Goal: Transaction & Acquisition: Purchase product/service

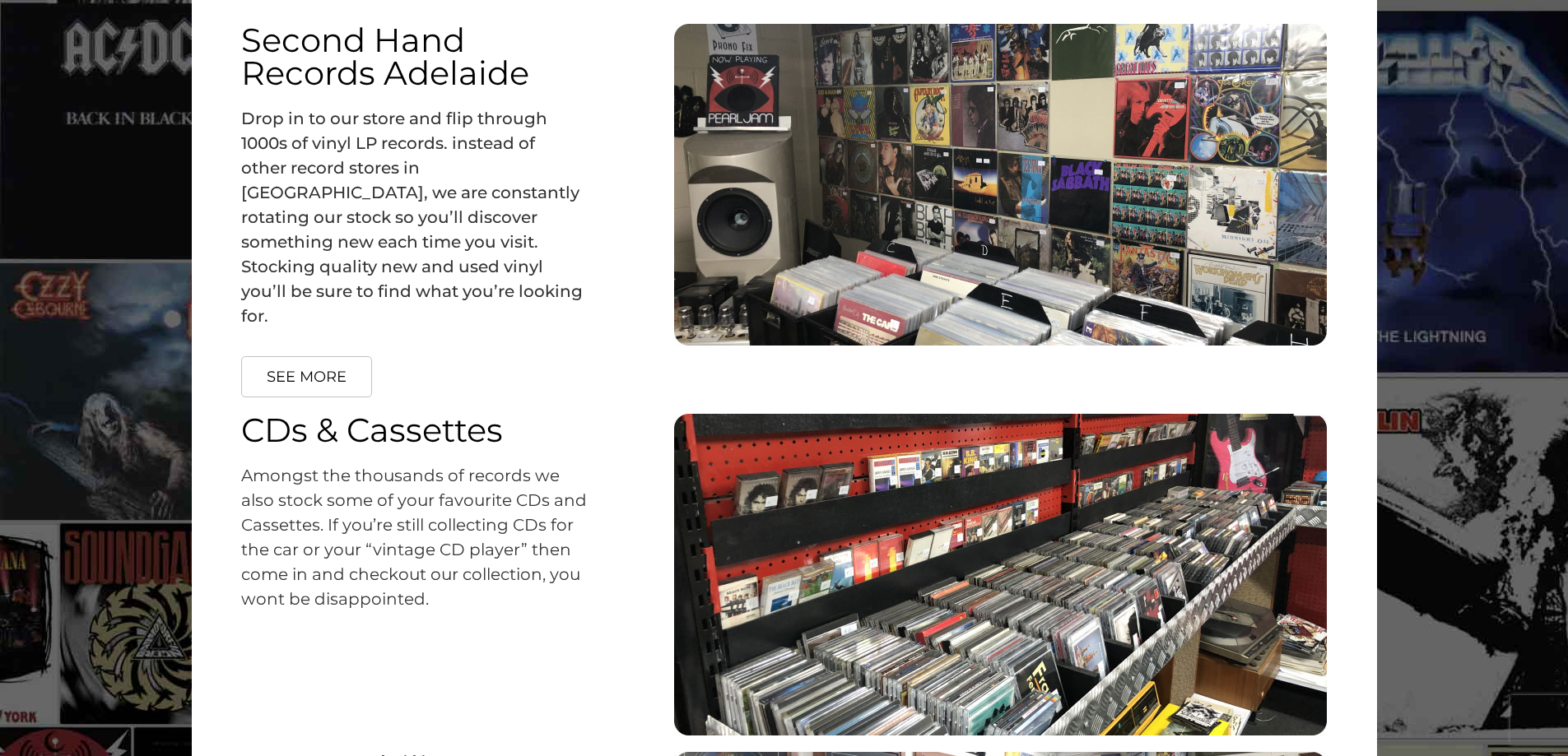
scroll to position [2140, 0]
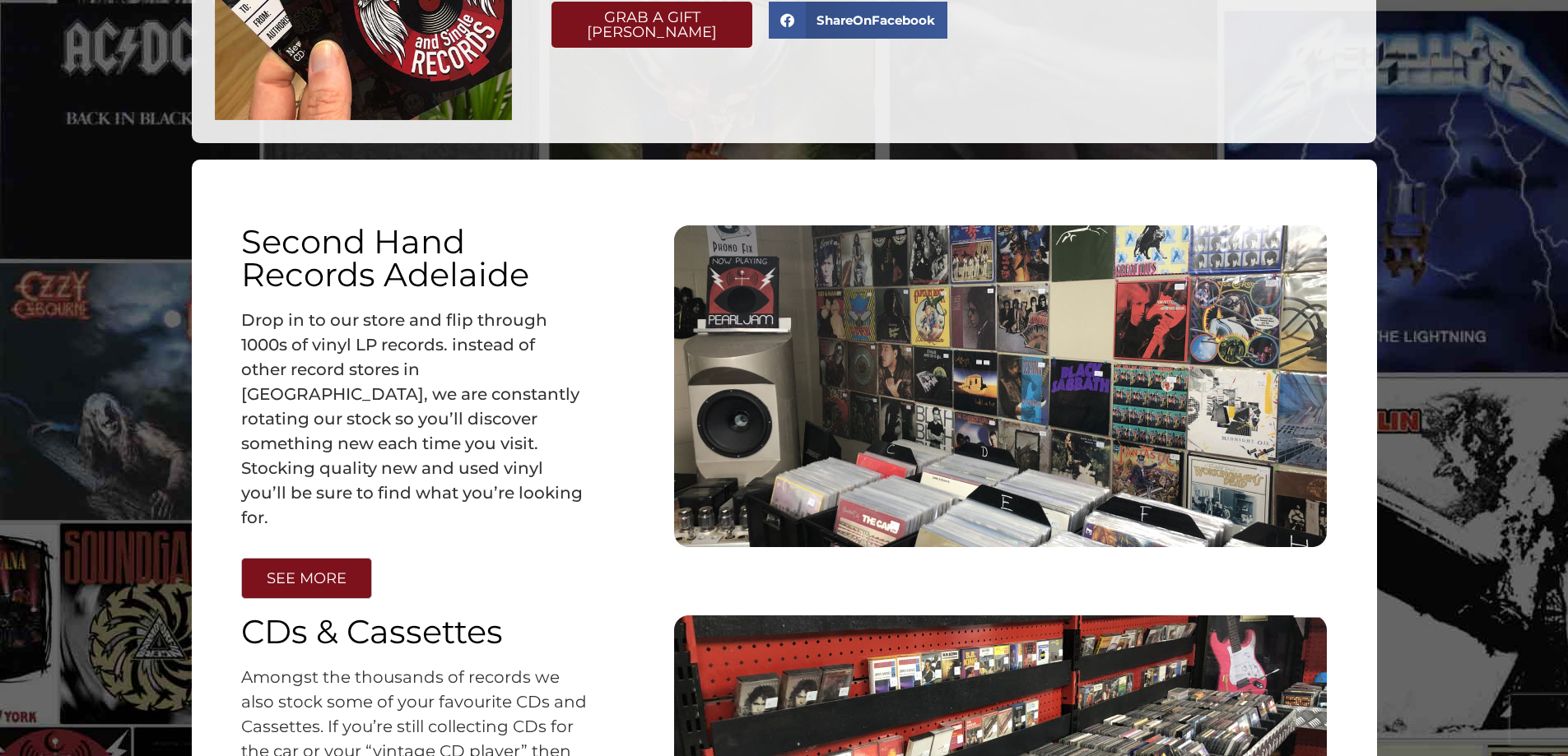
click at [304, 568] on link "SEE MORE" at bounding box center [306, 579] width 131 height 41
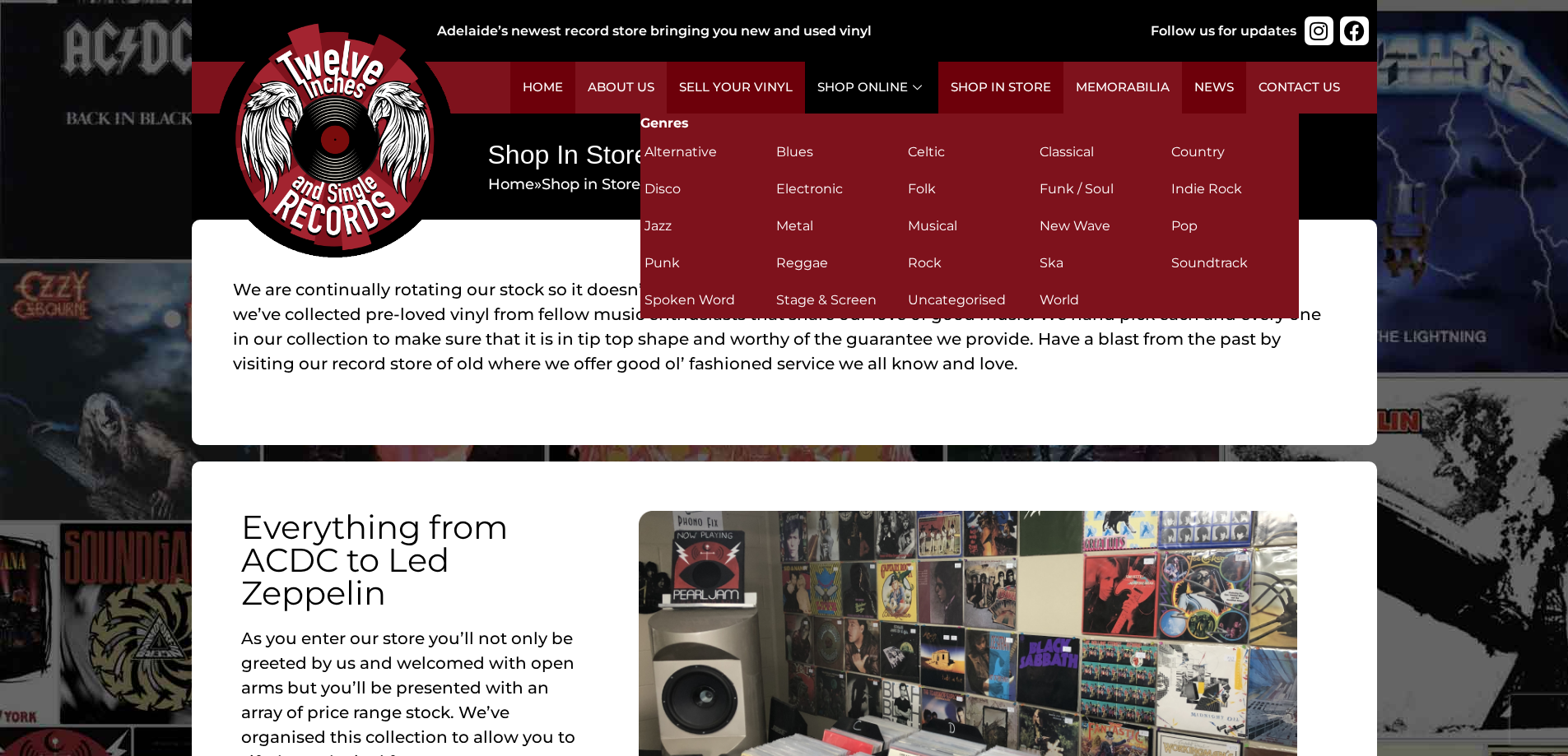
click at [869, 85] on link "Shop Online" at bounding box center [872, 87] width 134 height 52
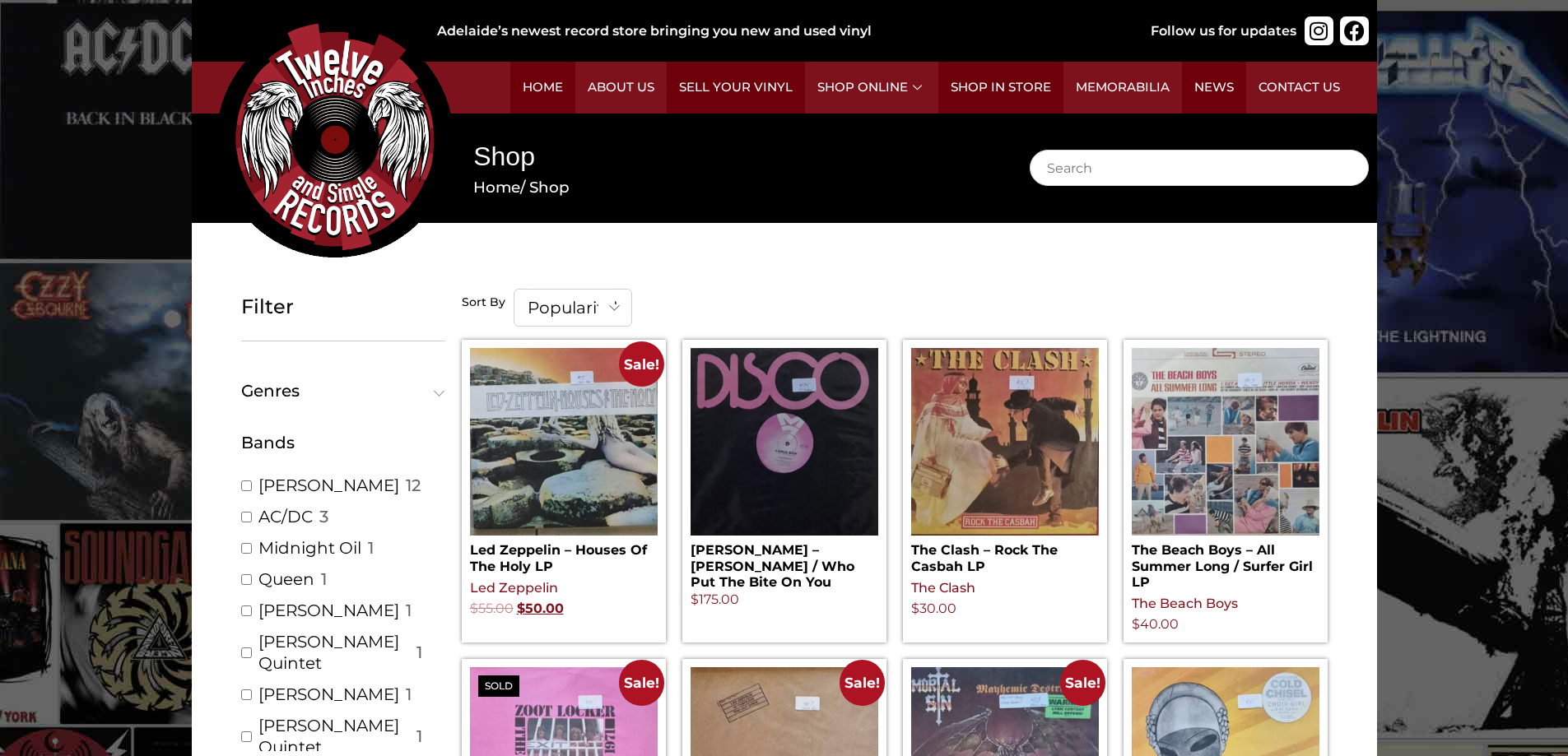
scroll to position [83, 0]
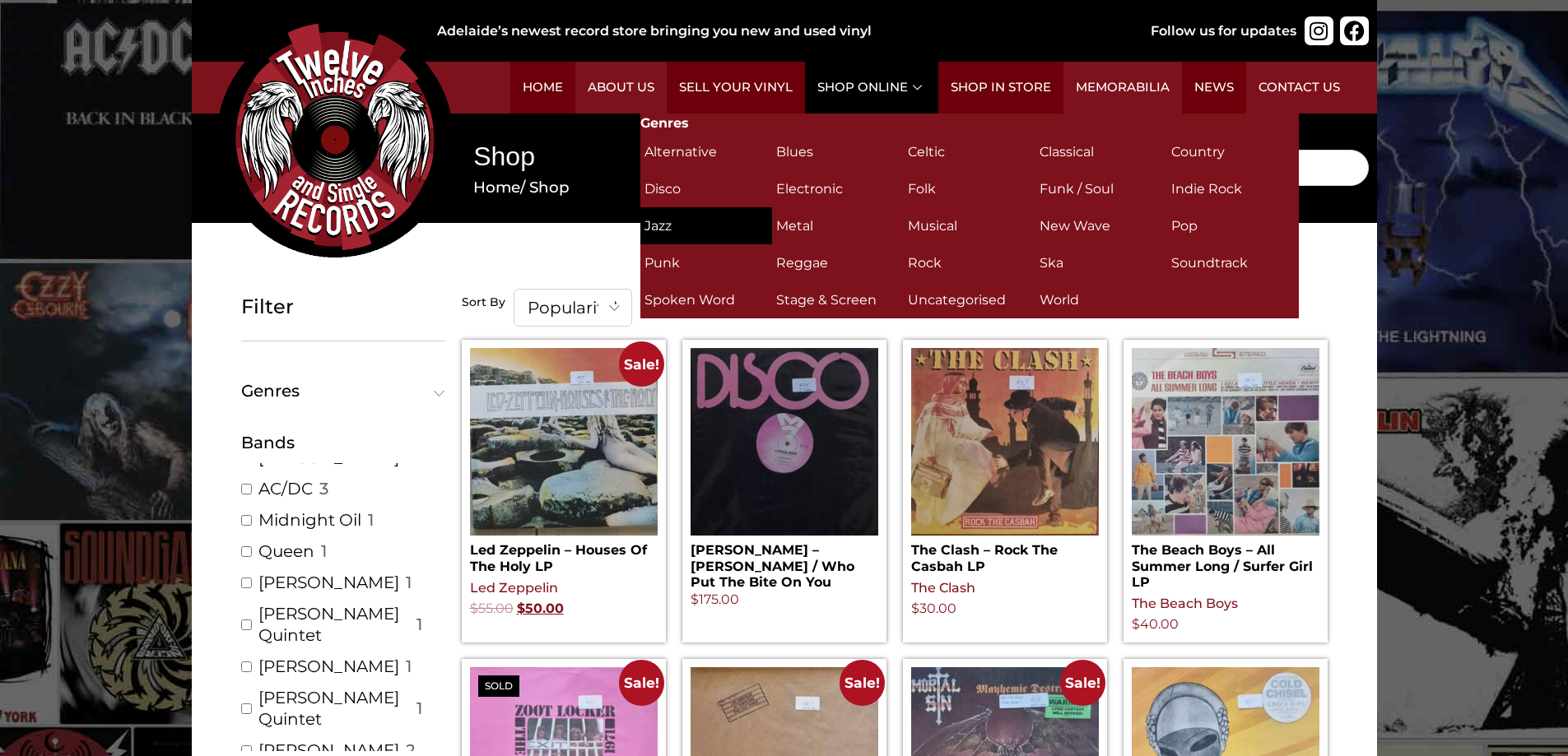
click at [660, 221] on h2 "Jazz (149)" at bounding box center [706, 225] width 124 height 29
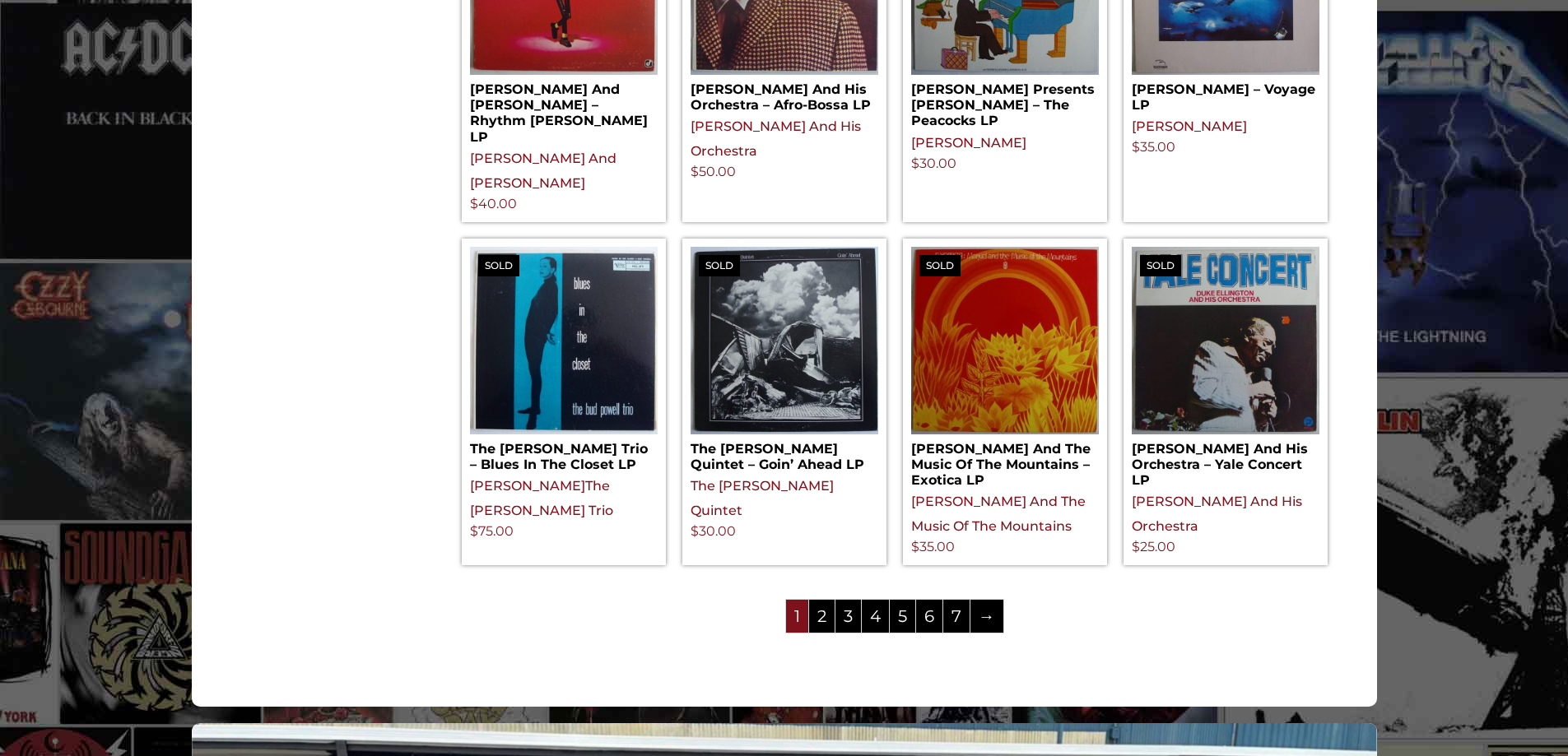
scroll to position [1892, 0]
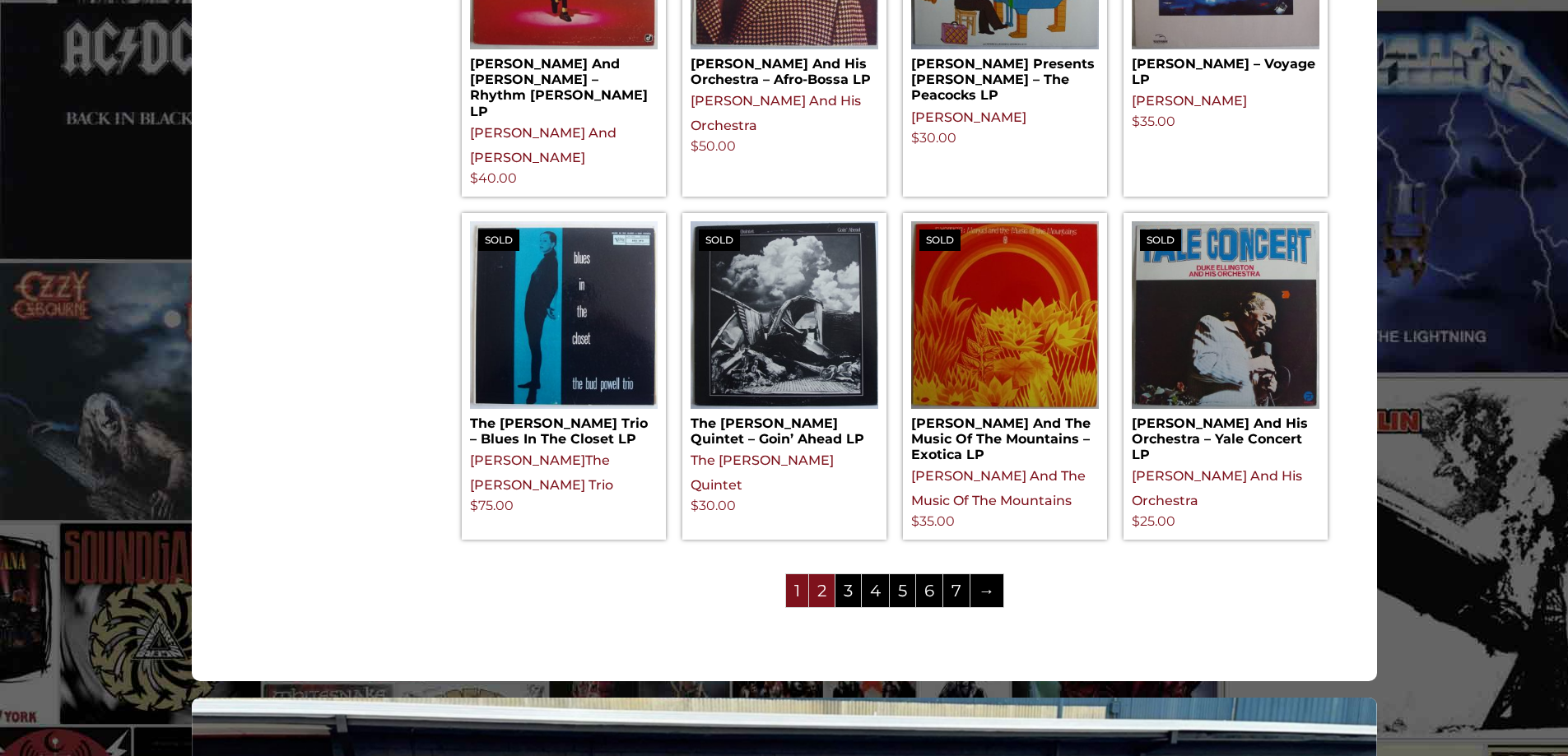
click at [817, 574] on link "2" at bounding box center [822, 590] width 26 height 32
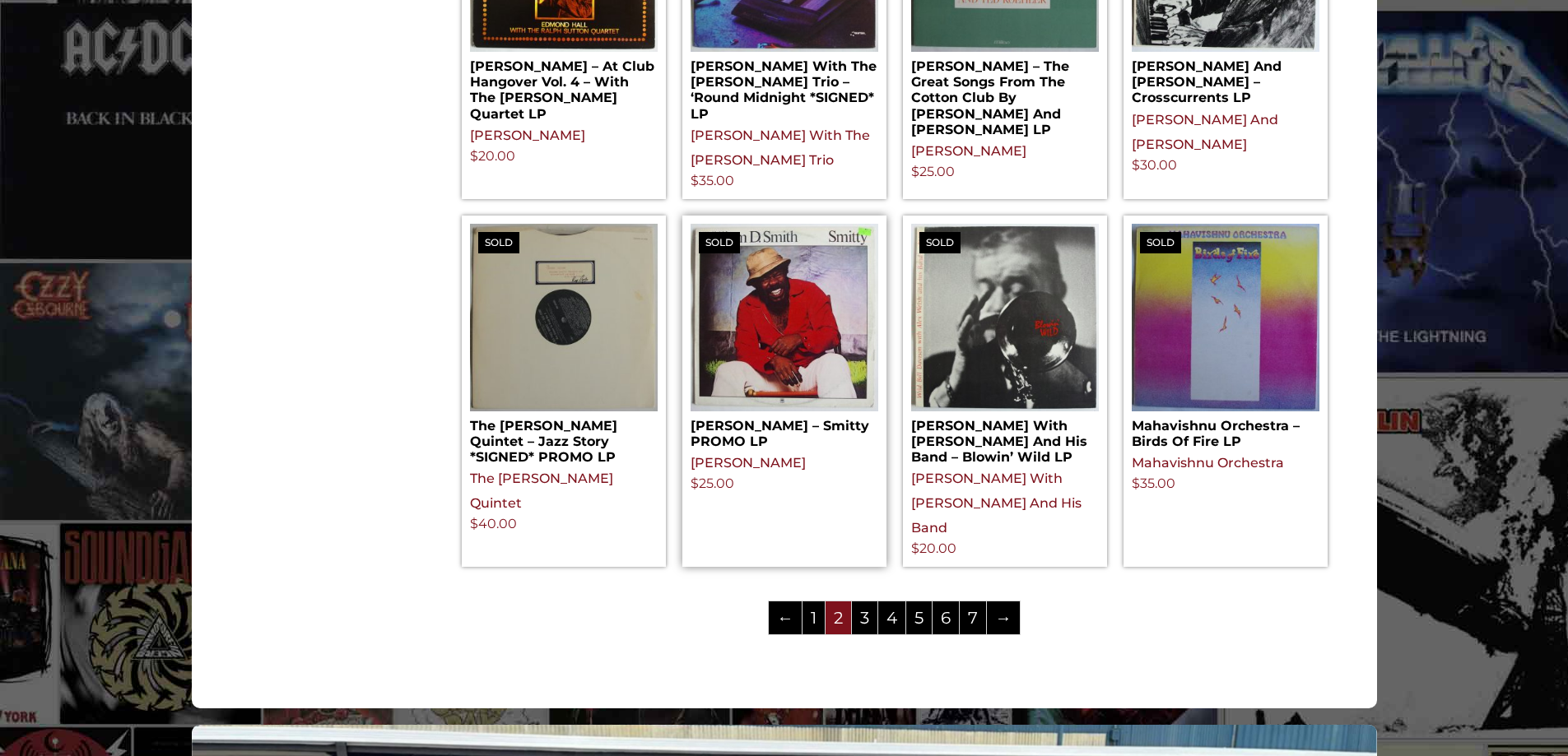
scroll to position [1892, 0]
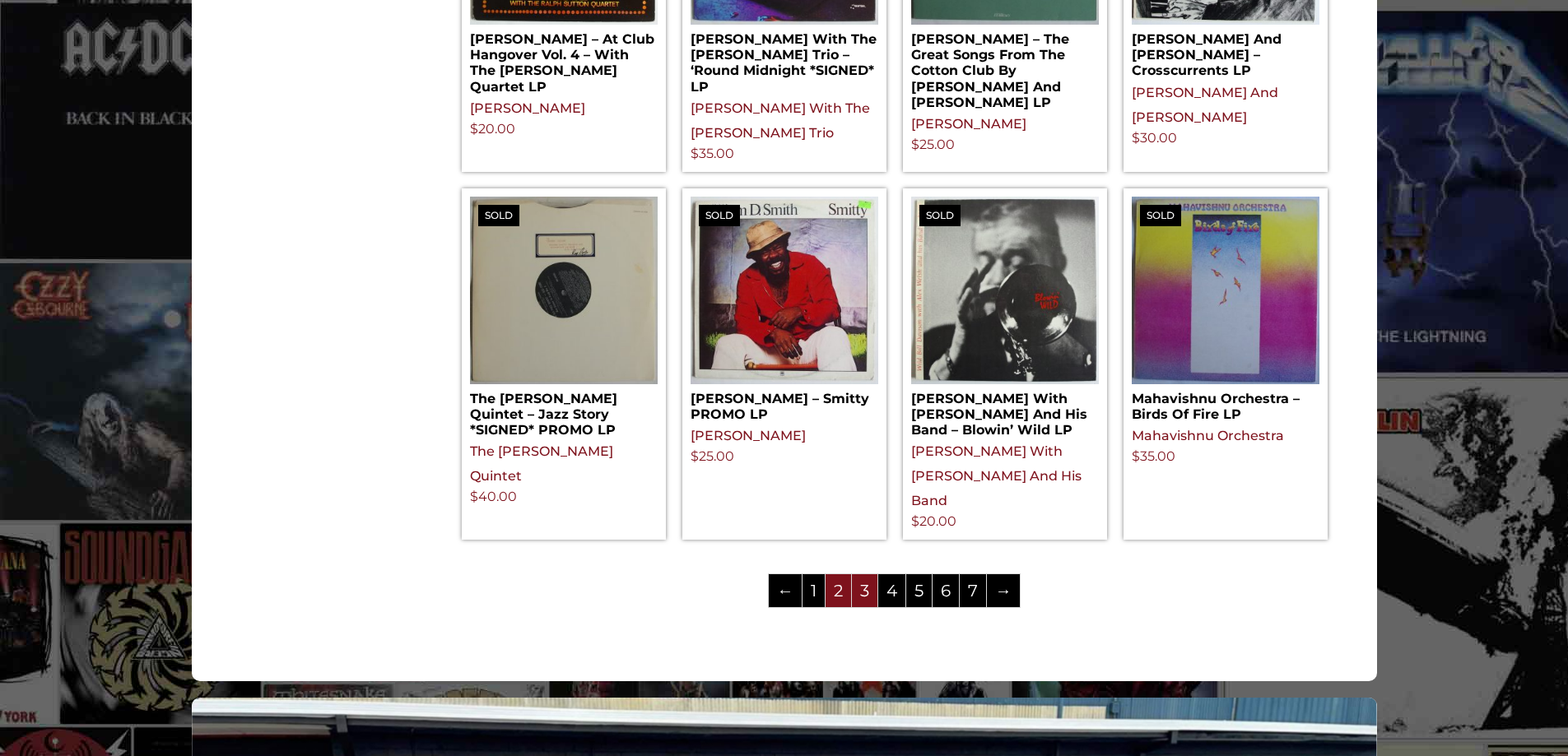
click at [864, 574] on link "3" at bounding box center [864, 590] width 26 height 32
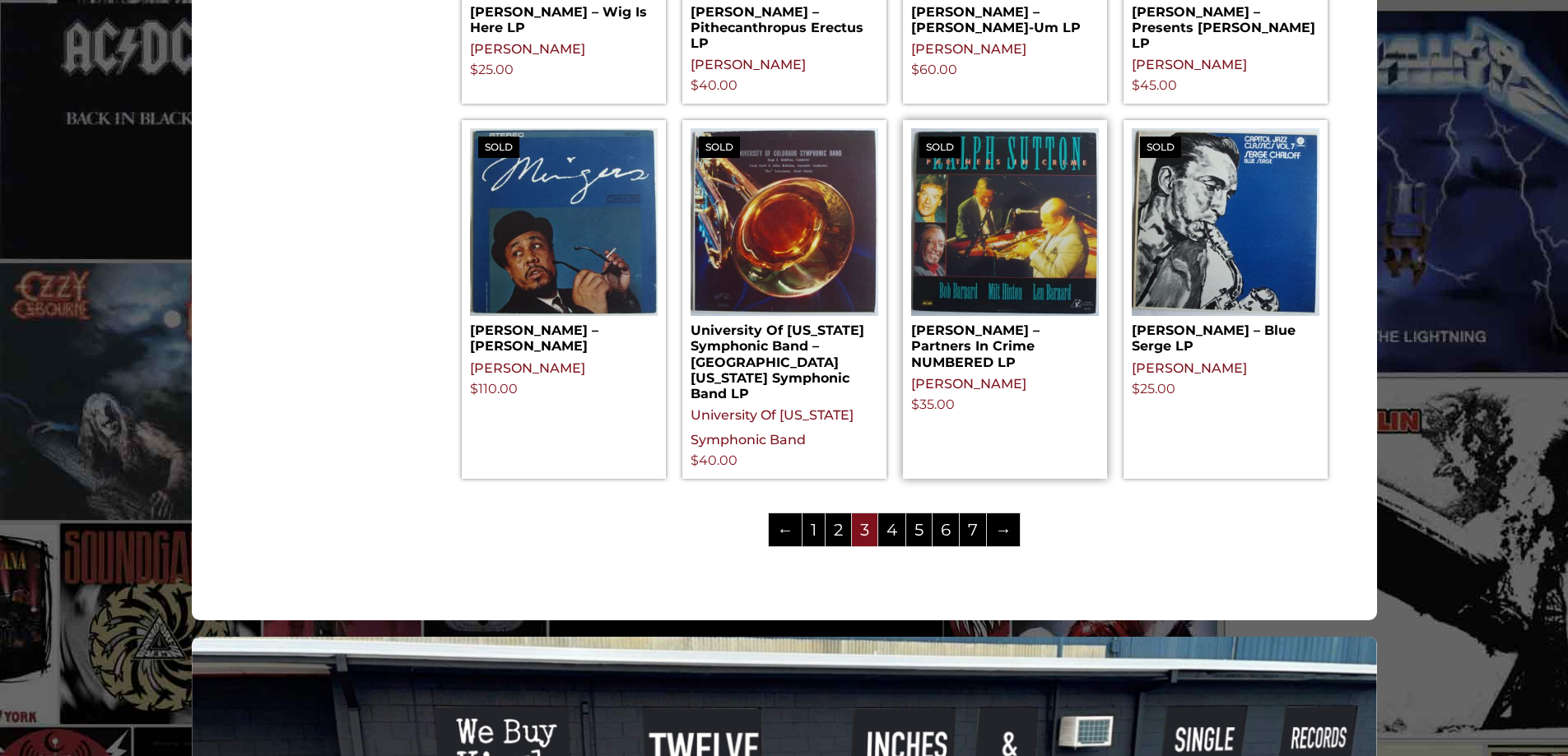
scroll to position [1892, 0]
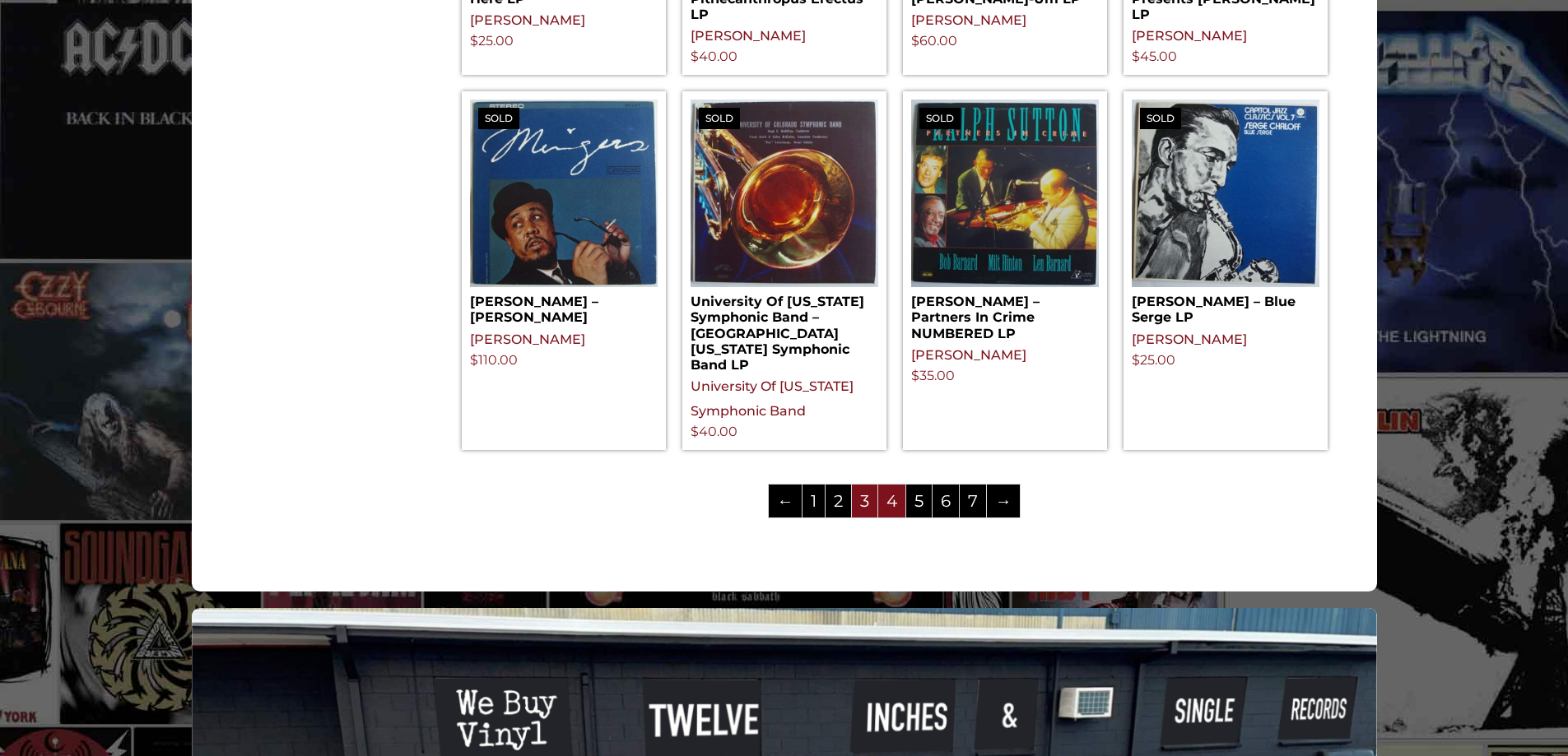
click at [897, 489] on link "4" at bounding box center [892, 500] width 28 height 32
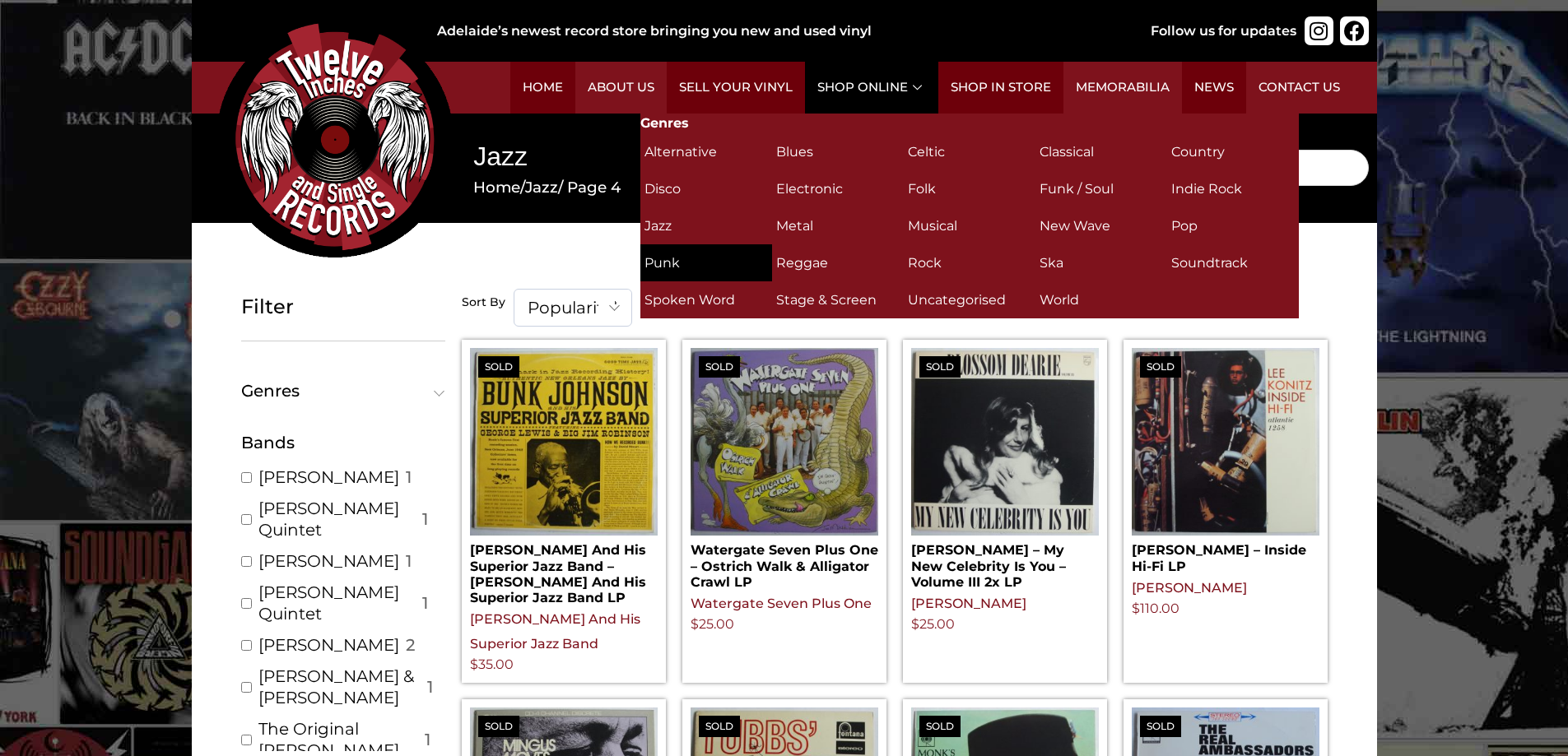
click at [672, 265] on h2 "Punk (24)" at bounding box center [706, 262] width 124 height 29
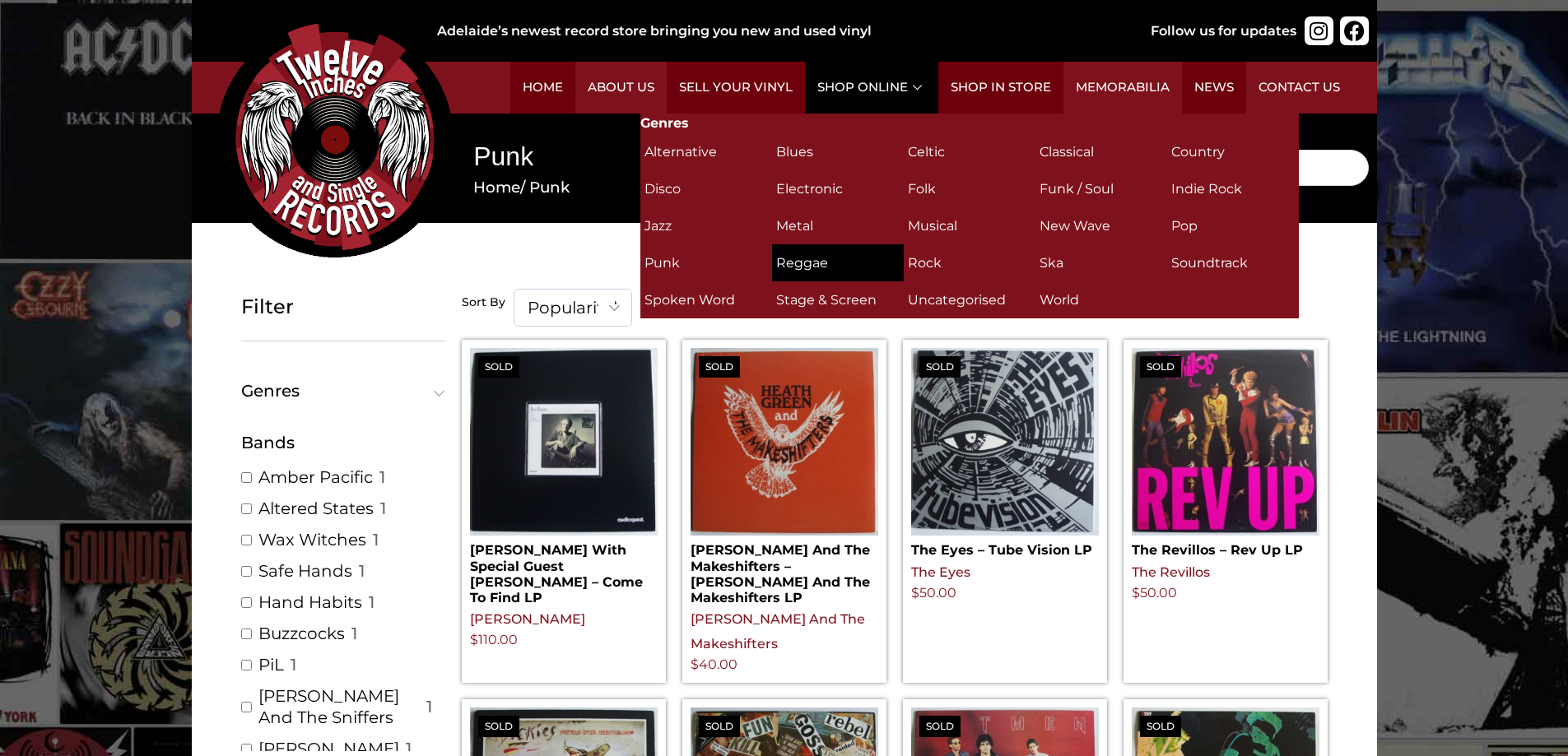
click at [807, 264] on h2 "Reggae (8)" at bounding box center [838, 262] width 124 height 29
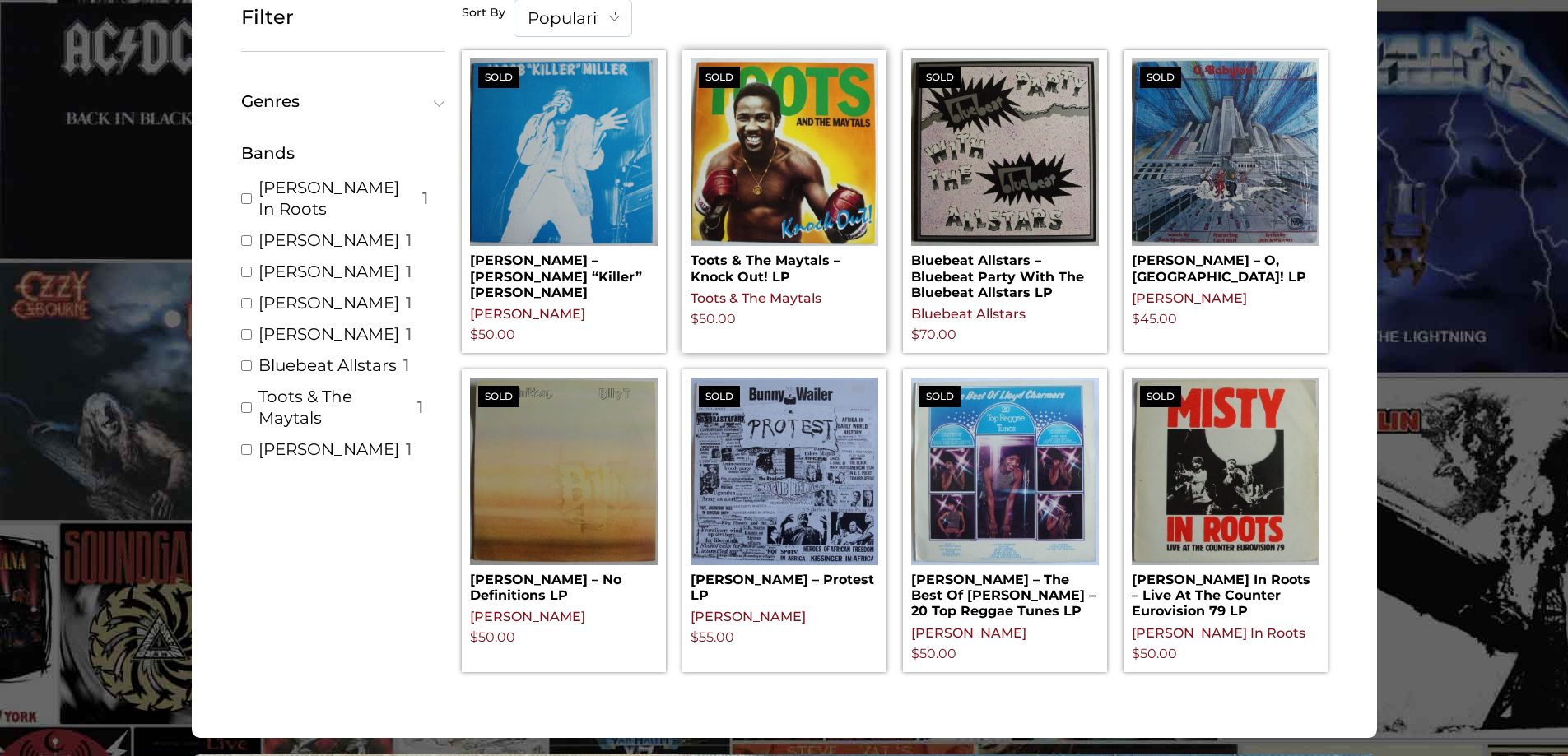
scroll to position [329, 0]
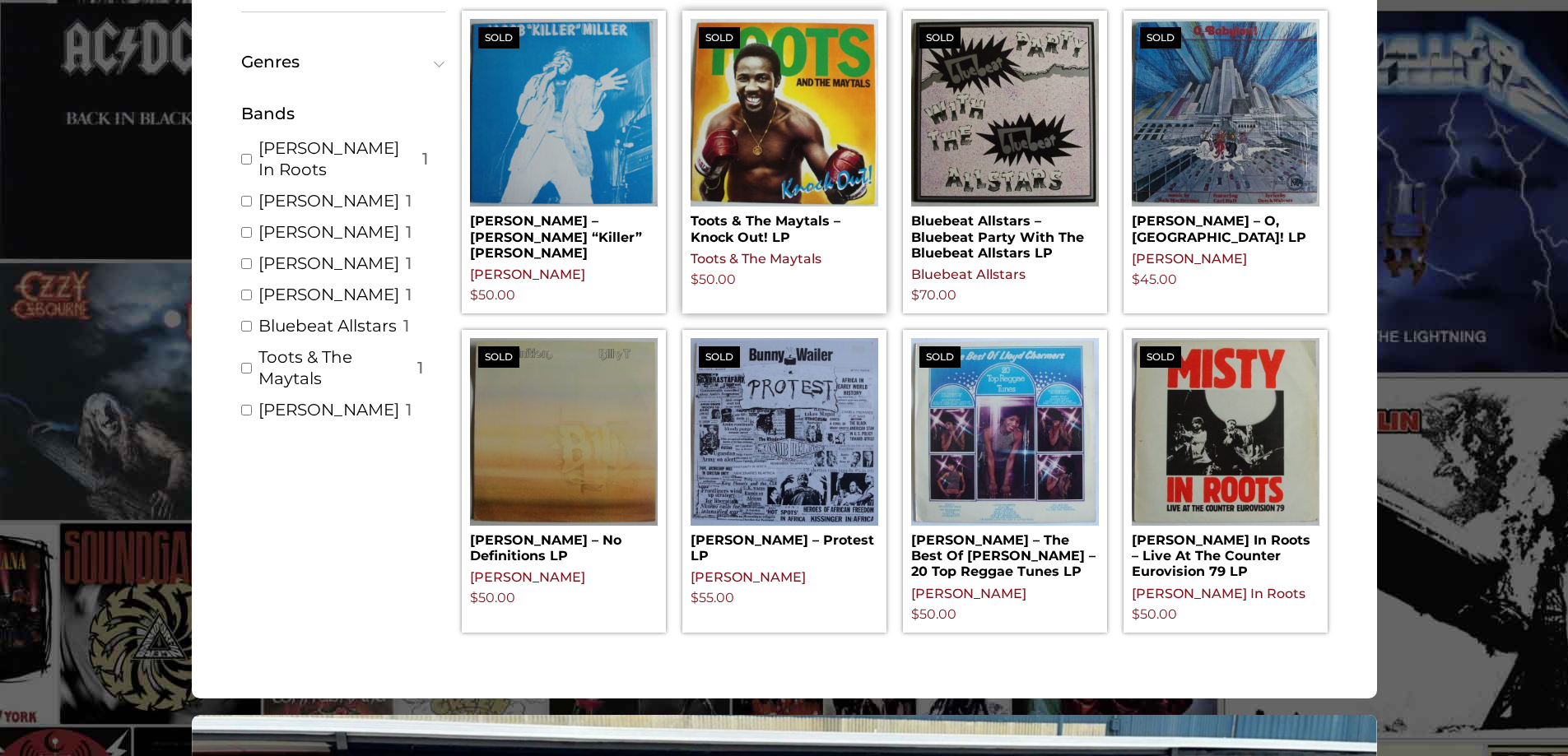
click at [752, 220] on h2 "Toots & The Maytals – Knock Out! LP" at bounding box center [784, 225] width 188 height 38
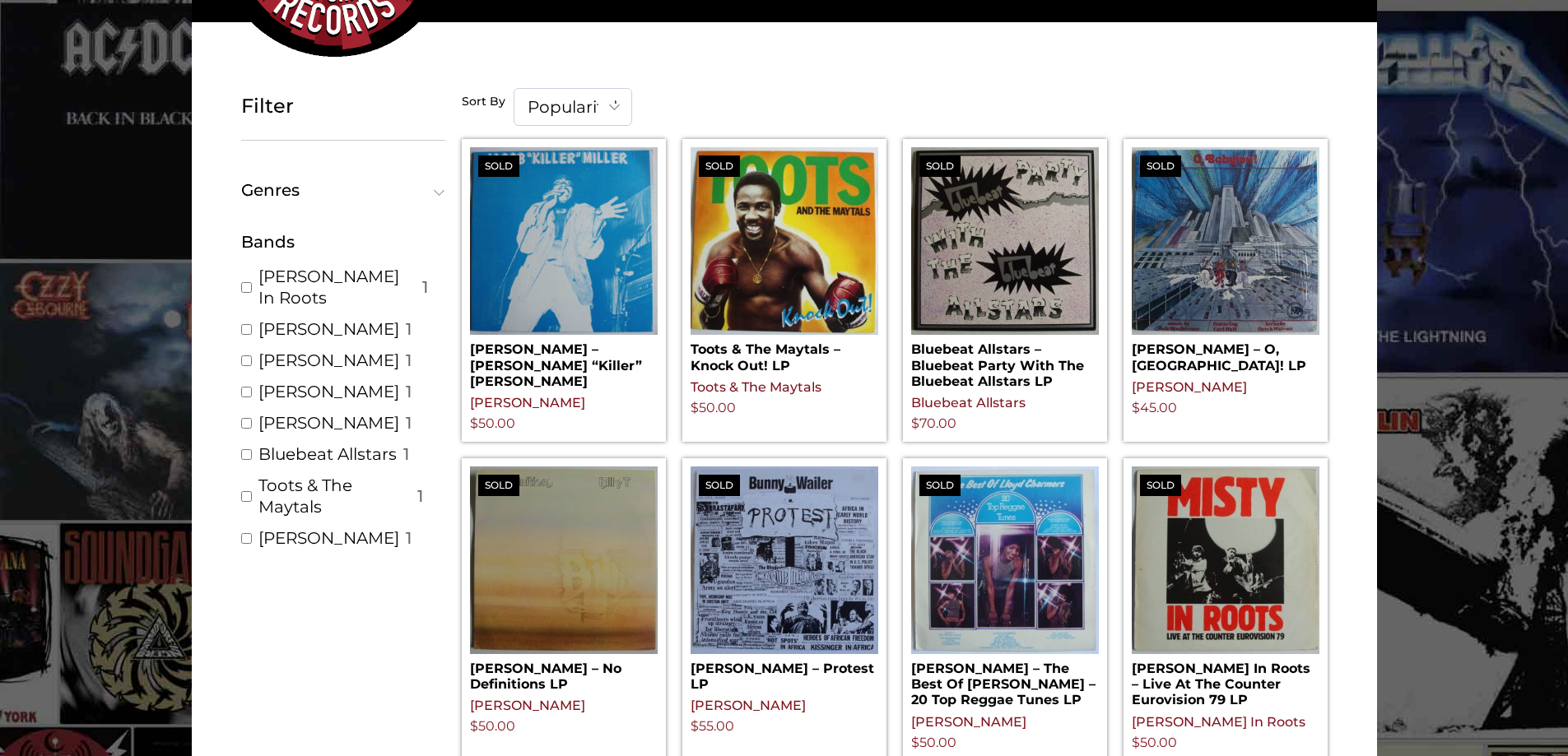
scroll to position [164, 0]
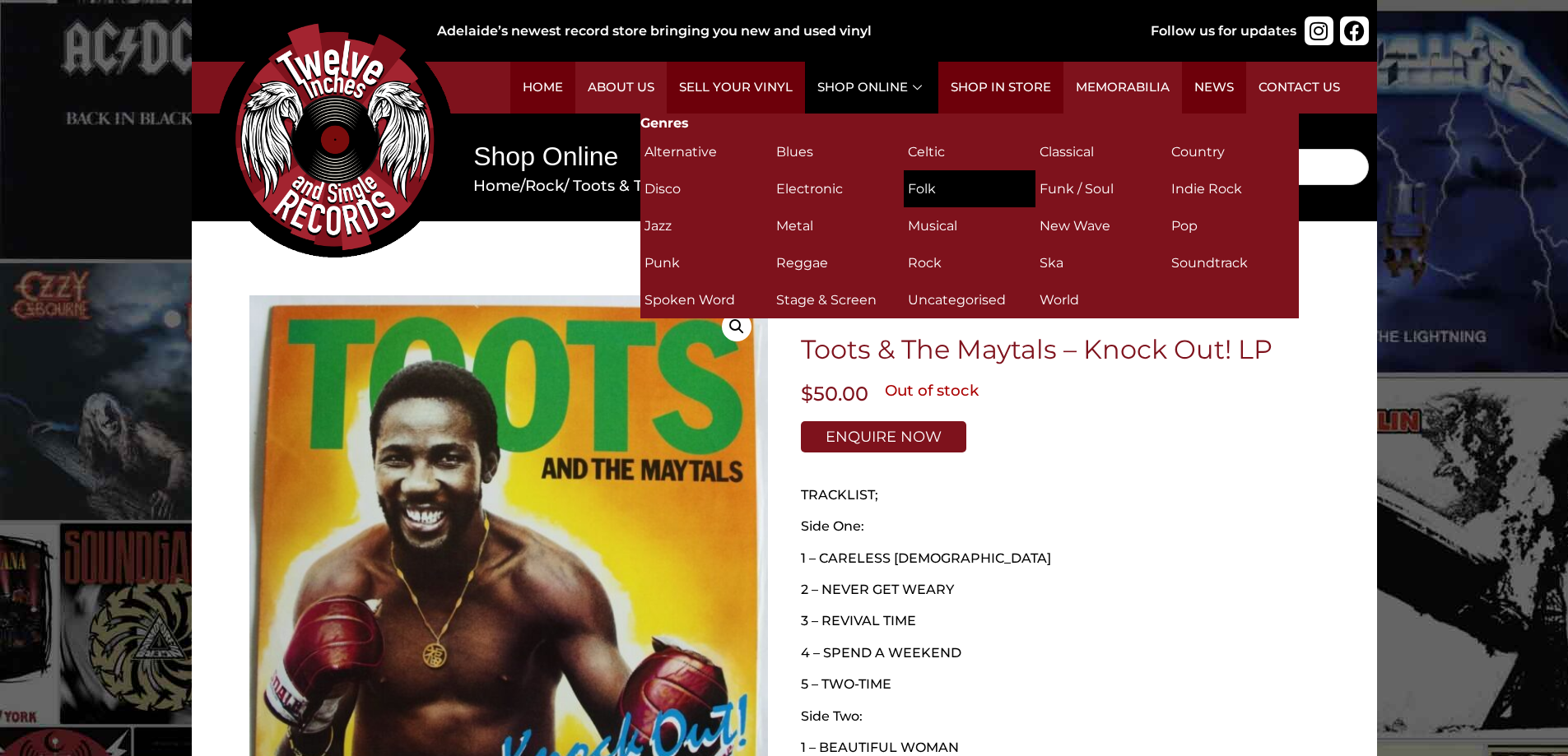
click at [923, 189] on h2 "Folk (5)" at bounding box center [969, 188] width 124 height 29
click at [920, 187] on h2 "Folk (5)" at bounding box center [969, 188] width 124 height 29
click at [927, 188] on h2 "Folk (5)" at bounding box center [969, 188] width 124 height 29
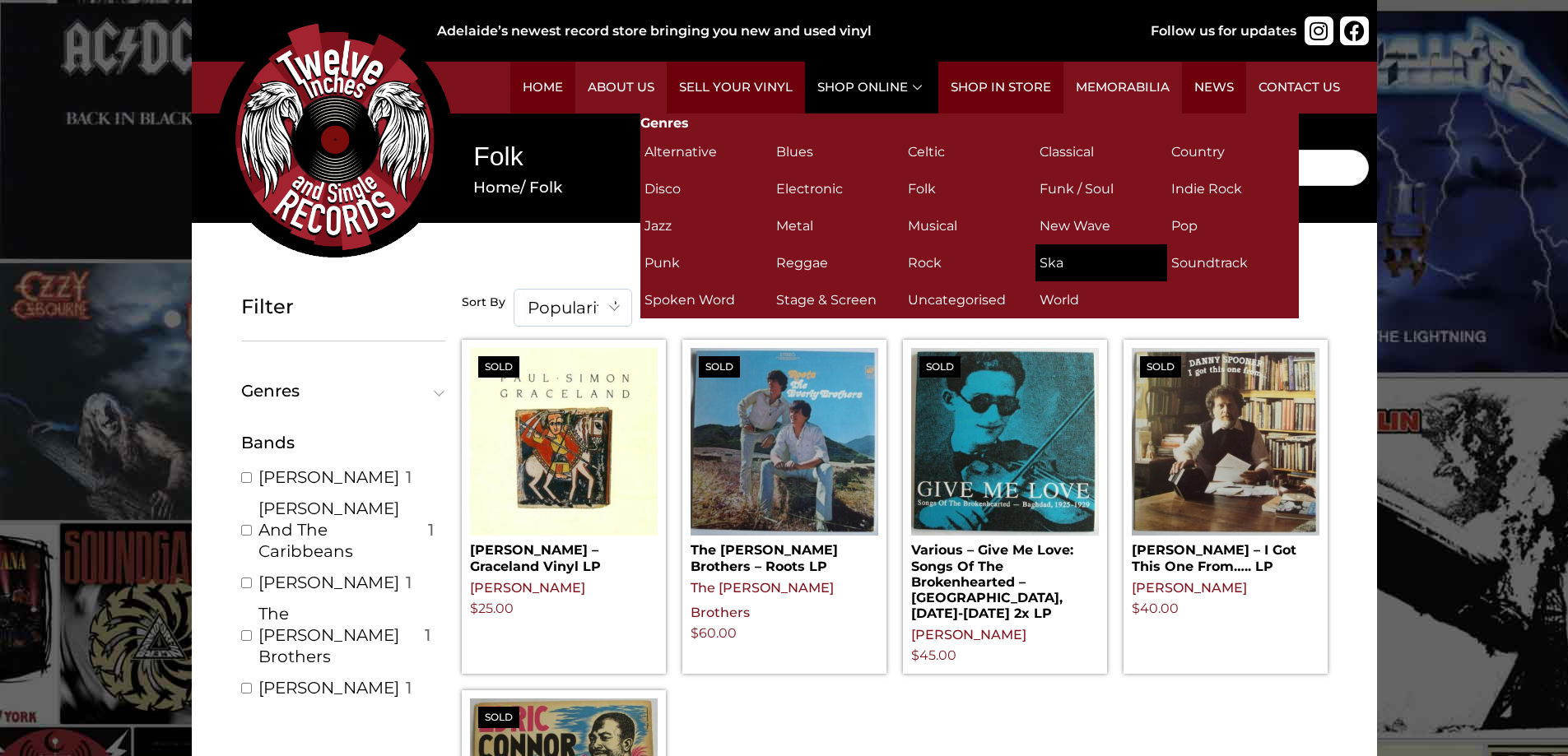
click at [1051, 261] on h2 "Ska (4)" at bounding box center [1101, 262] width 124 height 29
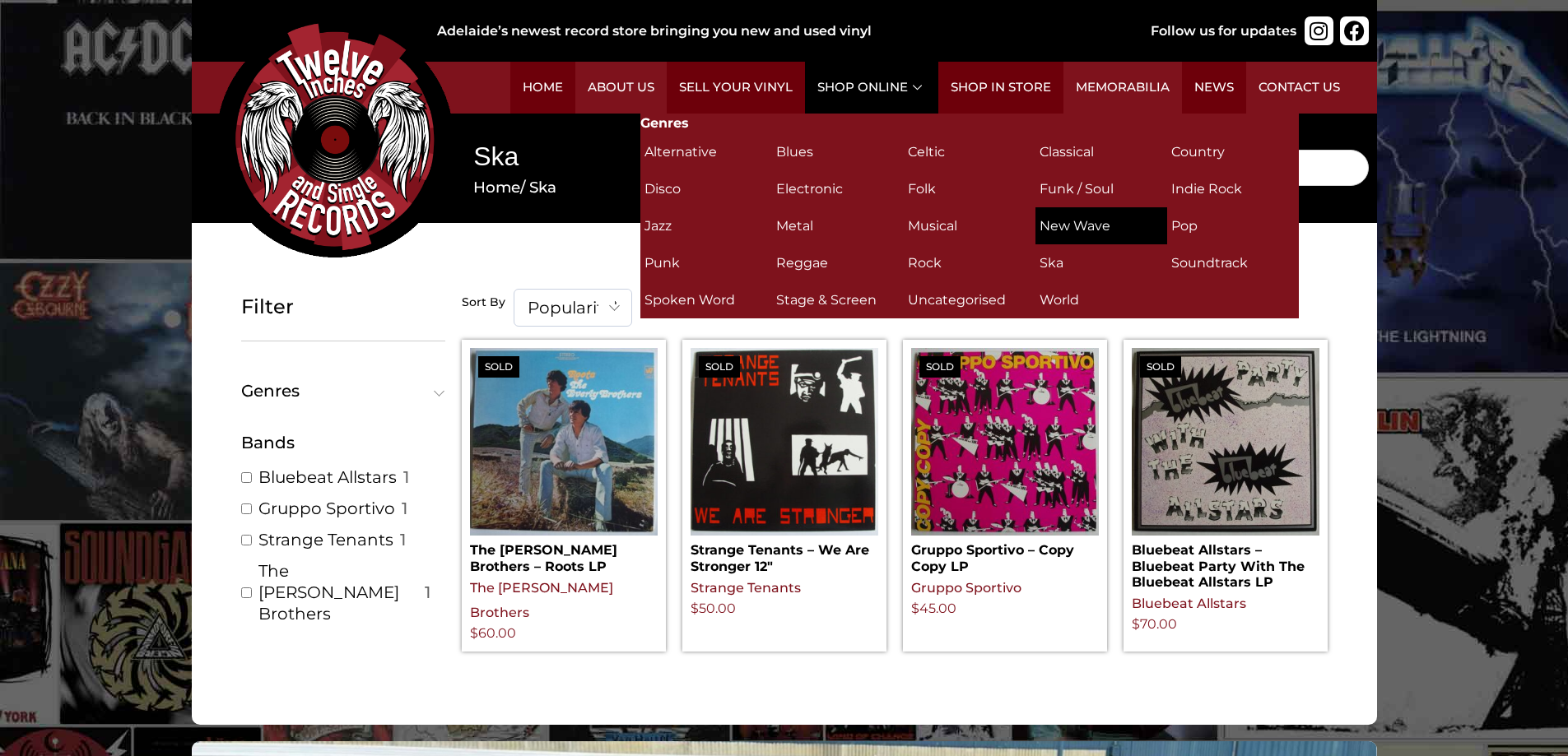
click at [1069, 219] on h2 "New Wave (16)" at bounding box center [1101, 225] width 124 height 29
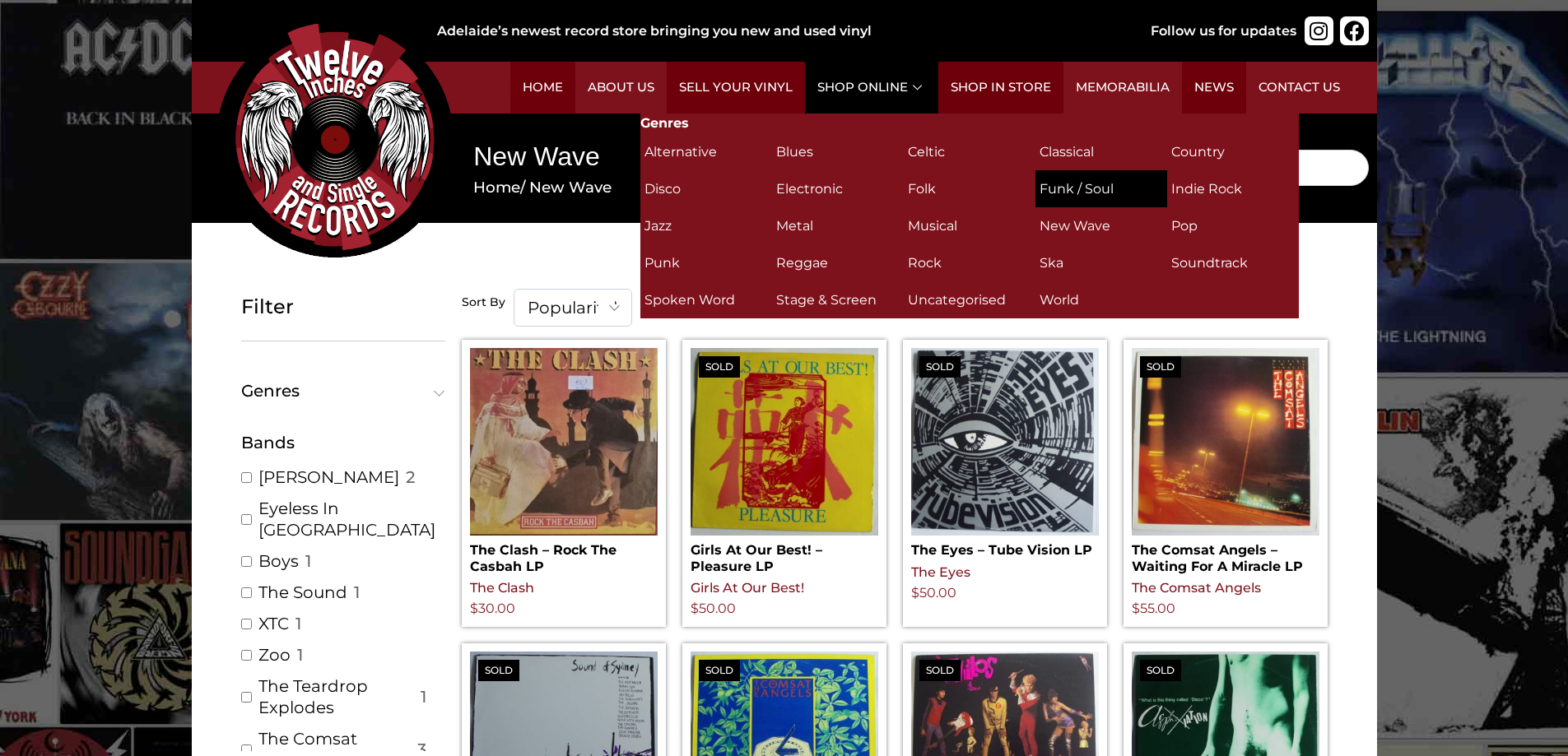
click at [1069, 189] on h2 "Funk / Soul (15)" at bounding box center [1101, 188] width 124 height 29
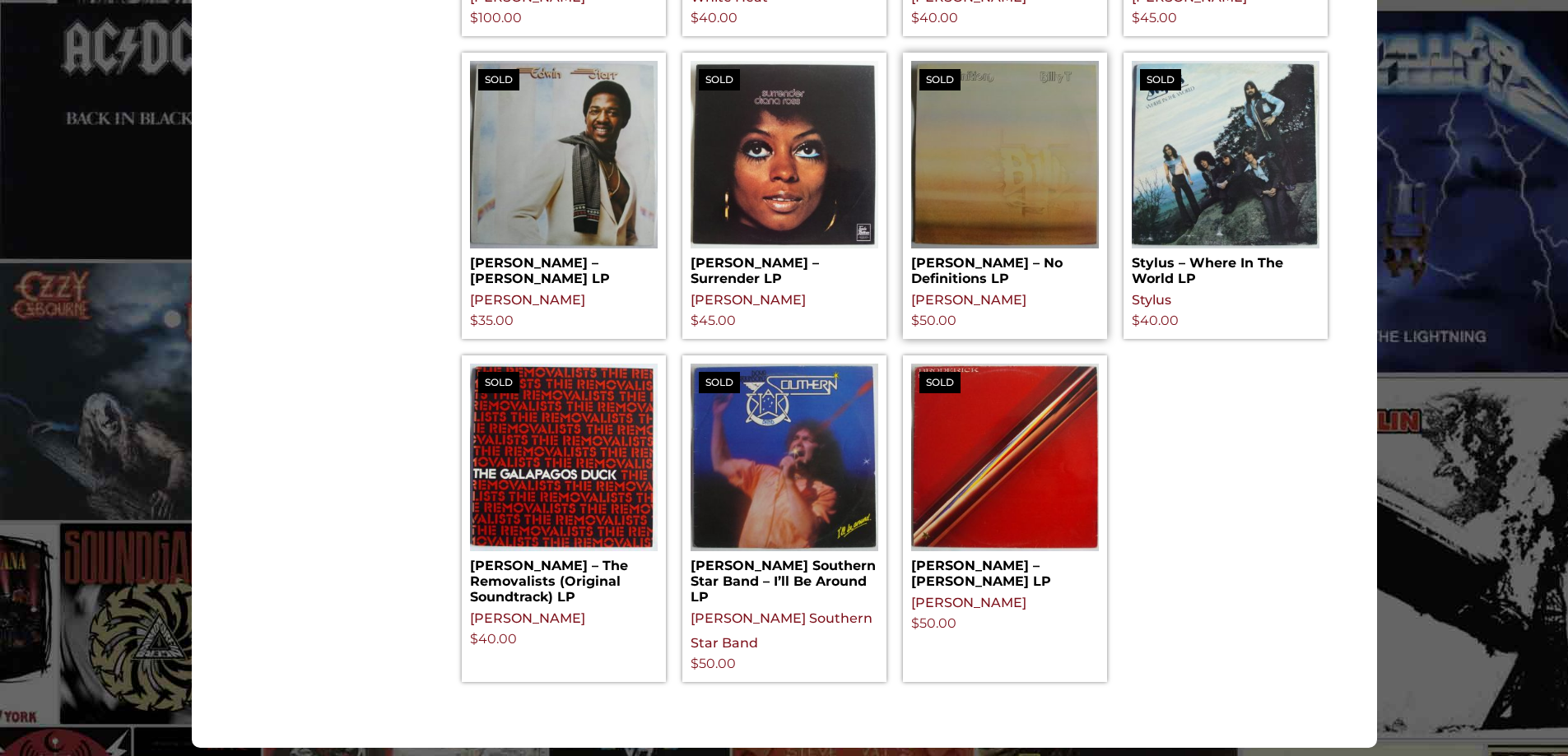
scroll to position [905, 0]
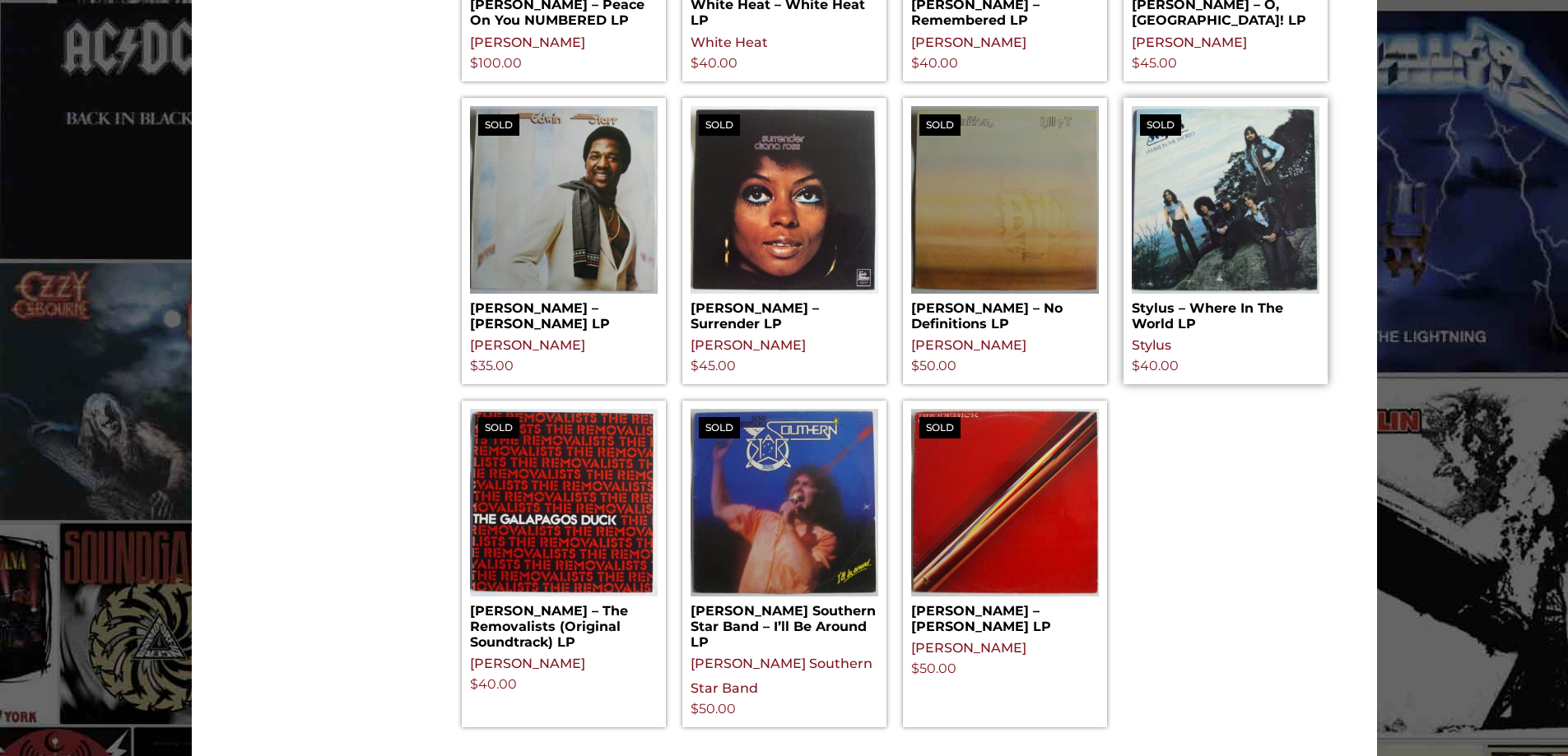
click at [1204, 294] on h2 "Stylus – Where In The World LP" at bounding box center [1225, 313] width 188 height 38
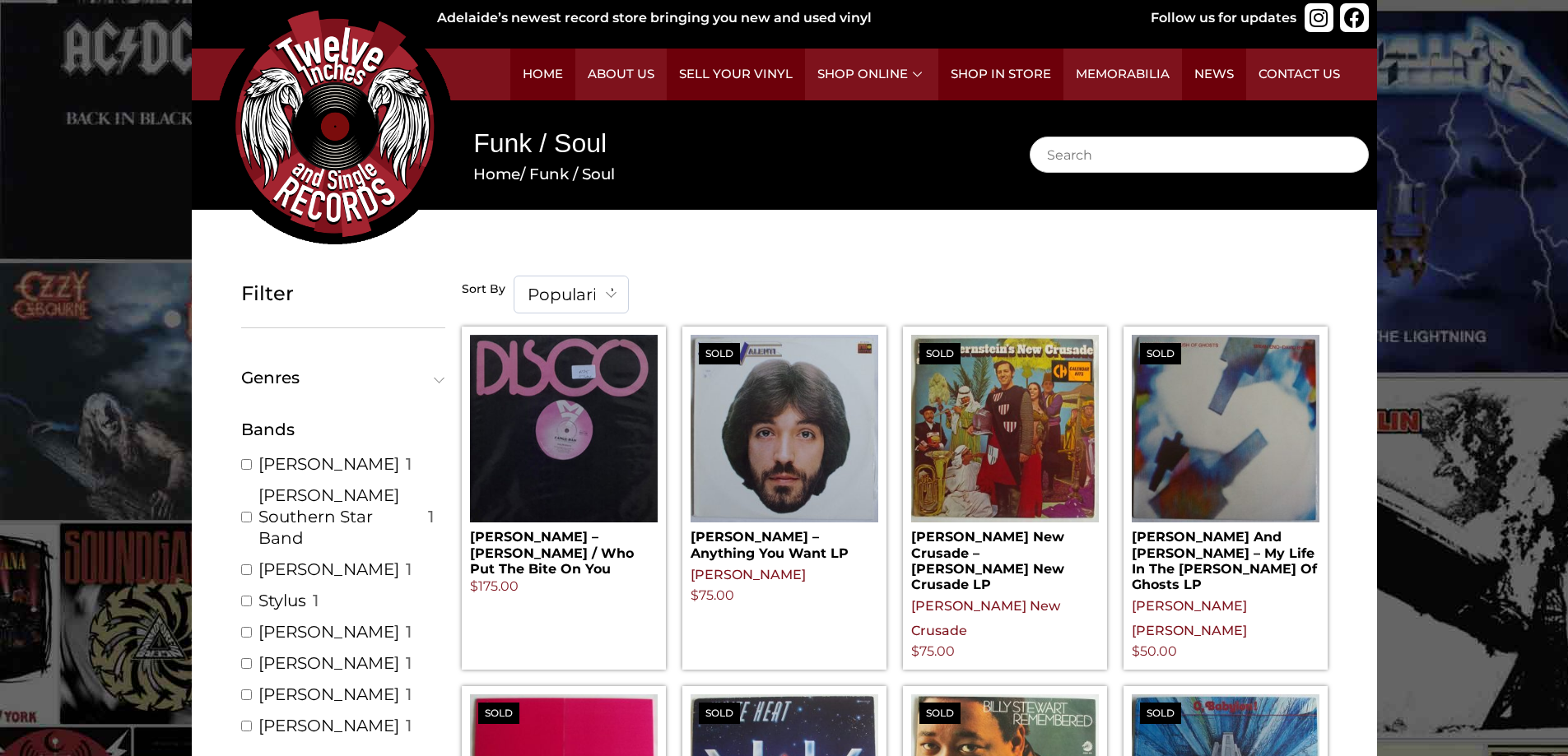
scroll to position [0, 0]
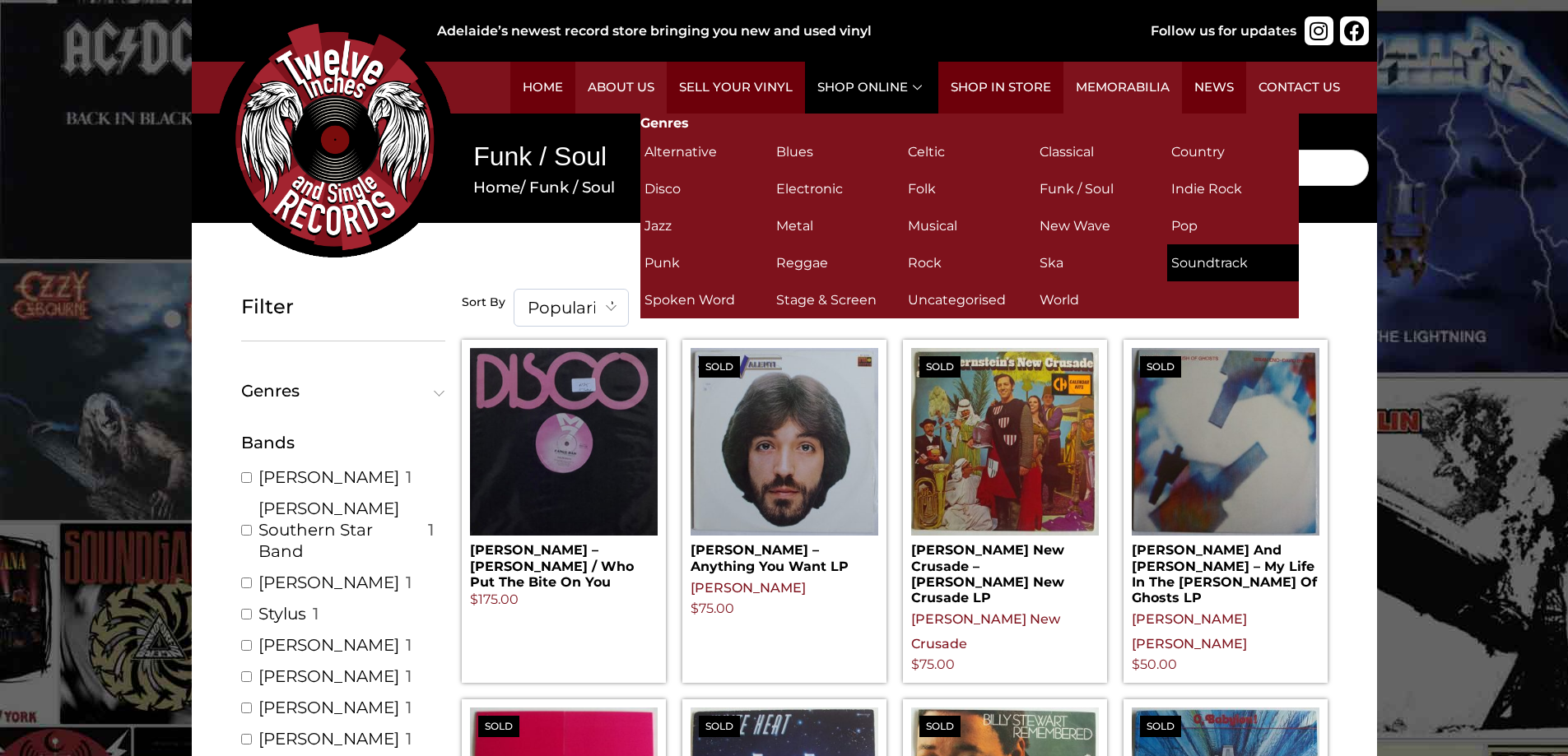
click at [1205, 260] on h2 "Soundtrack (4)" at bounding box center [1233, 262] width 124 height 29
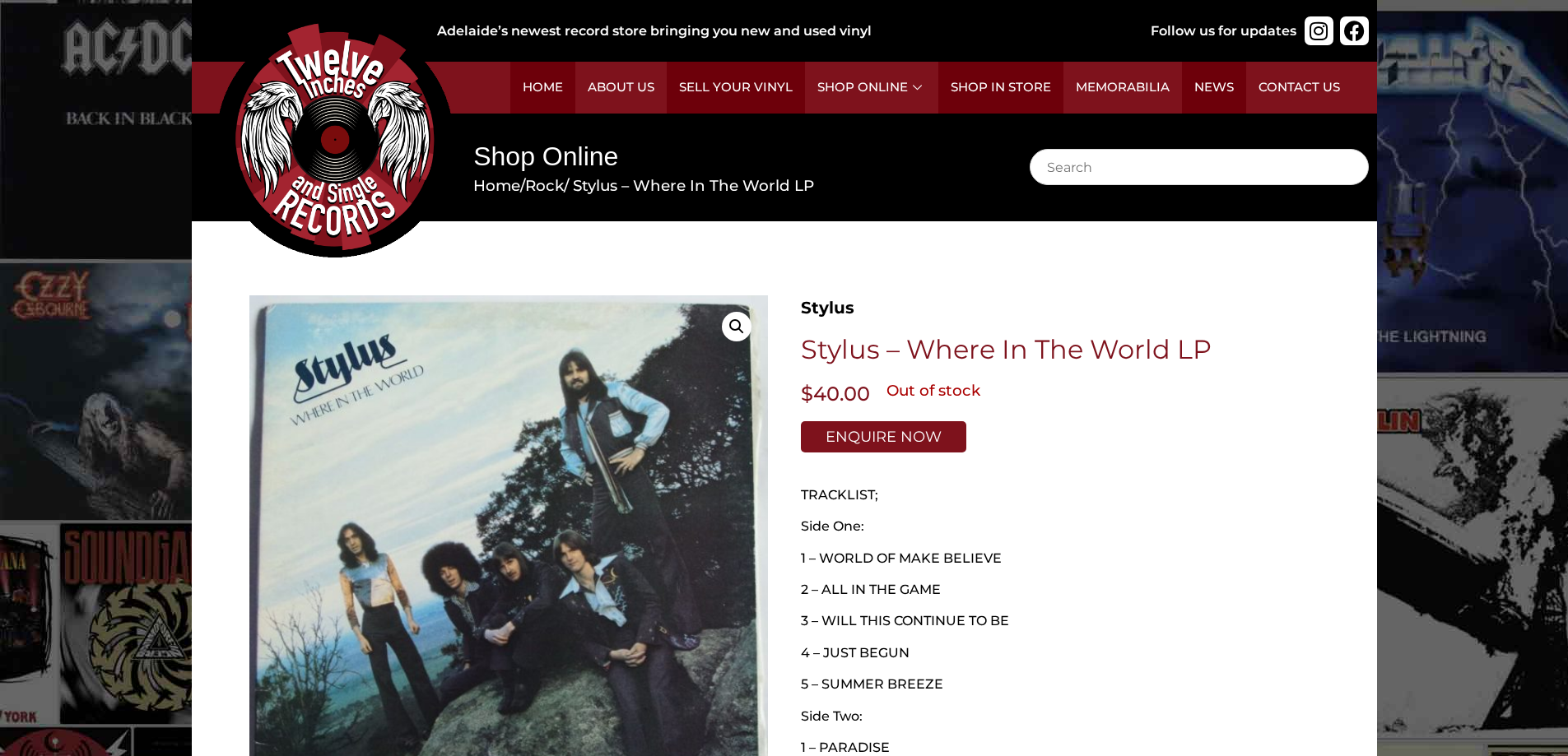
scroll to position [83, 0]
